Goal: Information Seeking & Learning: Learn about a topic

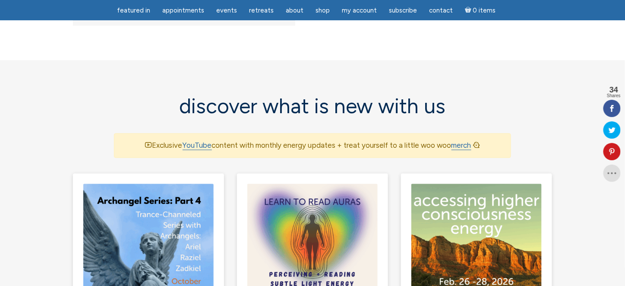
scroll to position [604, 0]
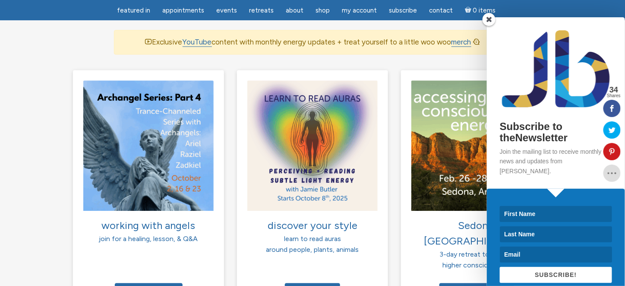
click at [488, 17] on span at bounding box center [489, 19] width 13 height 13
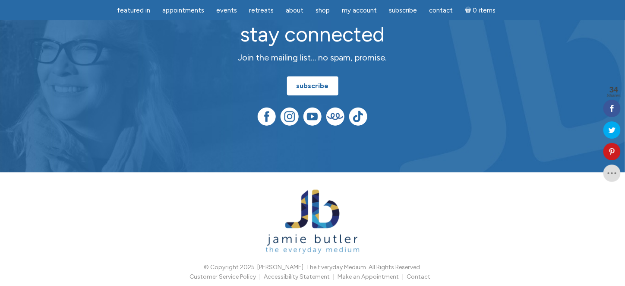
scroll to position [2339, 0]
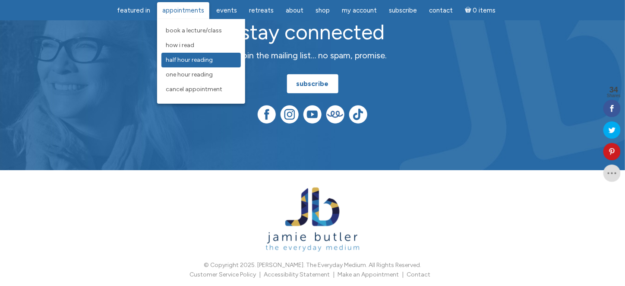
click at [200, 58] on span "Half Hour Reading" at bounding box center [189, 59] width 47 height 7
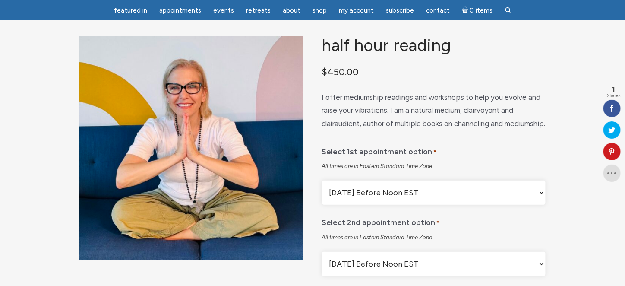
scroll to position [43, 0]
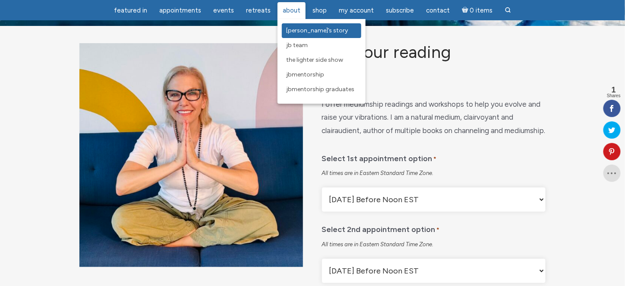
click at [303, 31] on span "[PERSON_NAME]’s Story" at bounding box center [317, 30] width 62 height 7
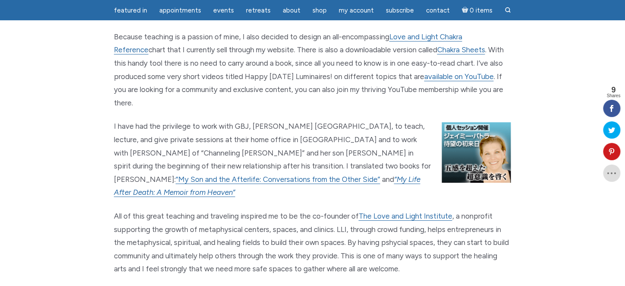
scroll to position [993, 0]
